Goal: Information Seeking & Learning: Learn about a topic

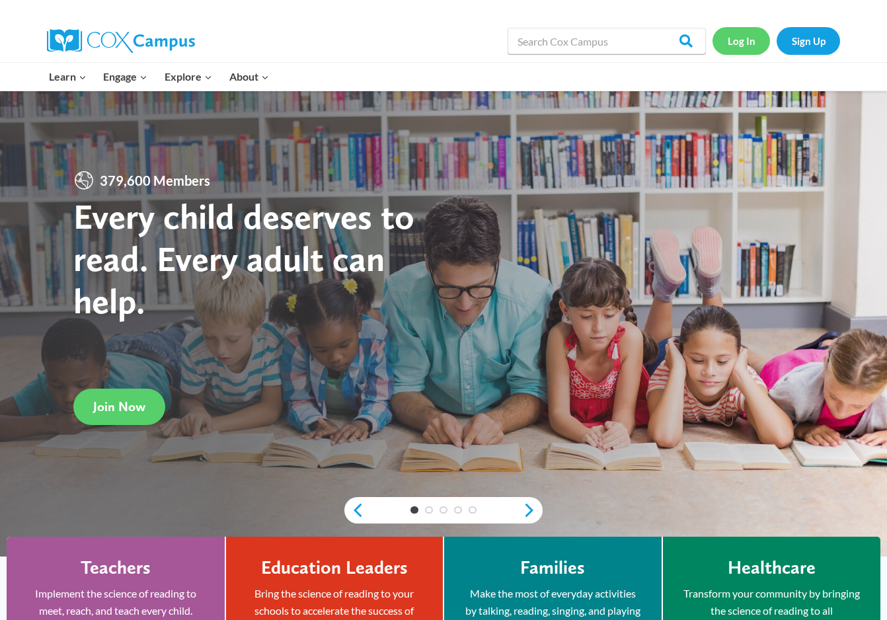
click at [749, 35] on link "Log In" at bounding box center [742, 40] width 58 height 27
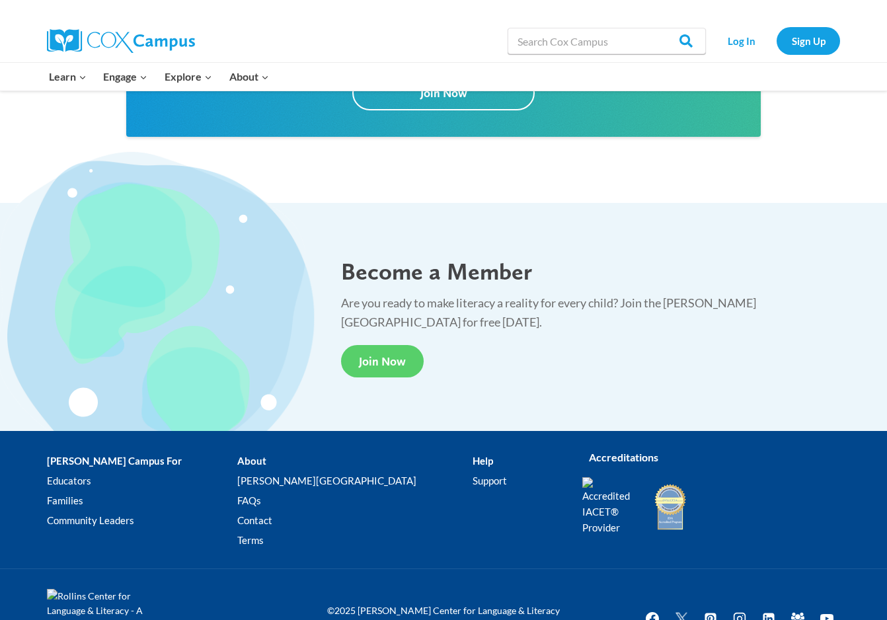
scroll to position [2397, 0]
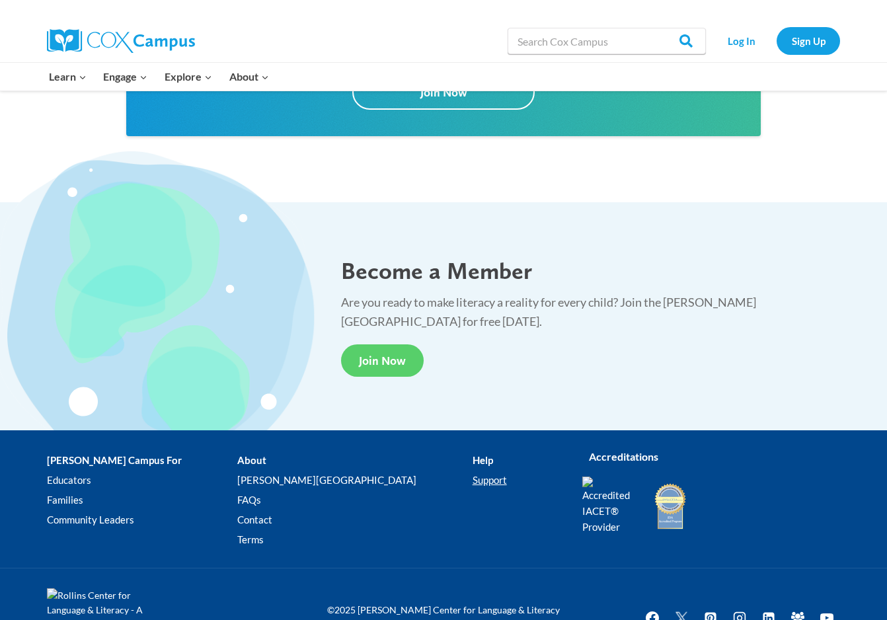
click at [473, 477] on link "Support" at bounding box center [518, 480] width 90 height 20
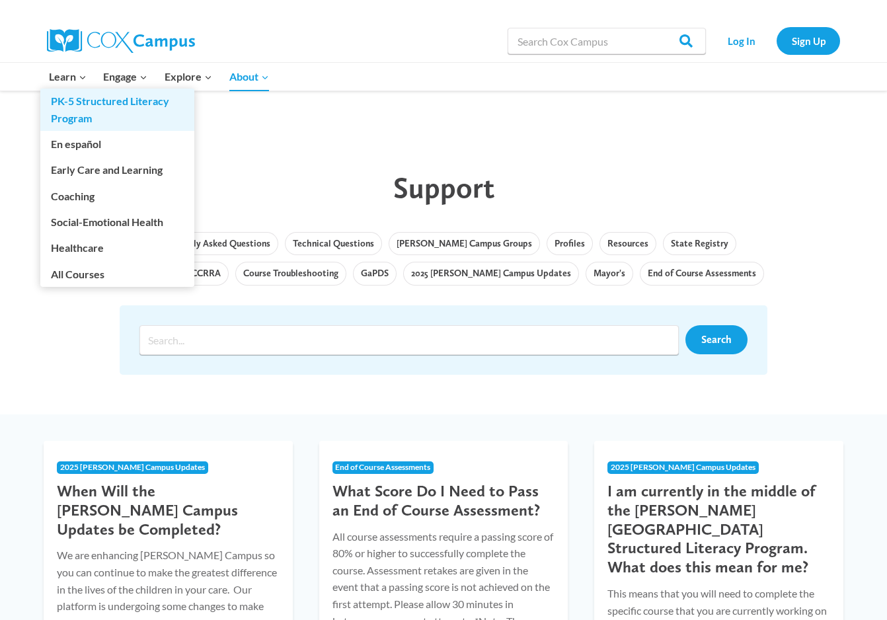
click at [87, 100] on link "PK-5 Structured Literacy Program" at bounding box center [117, 110] width 154 height 42
